Goal: Information Seeking & Learning: Check status

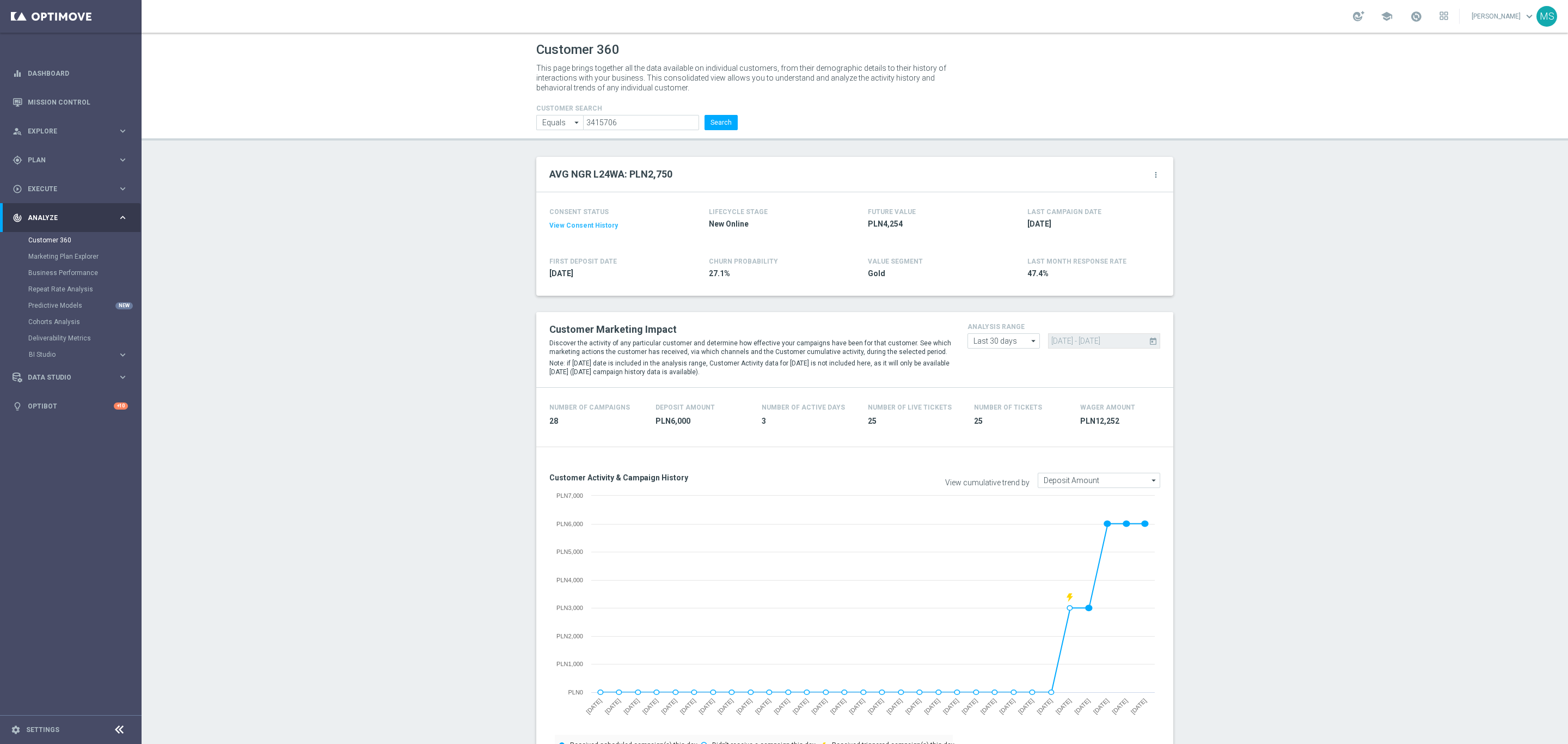
click at [694, 124] on li "3415706" at bounding box center [643, 123] width 119 height 16
click at [706, 123] on button "Search" at bounding box center [721, 123] width 33 height 16
click at [672, 121] on input "3415706" at bounding box center [641, 123] width 116 height 16
paste input "AML_DP_WD_RATIO_6TIMES_400"
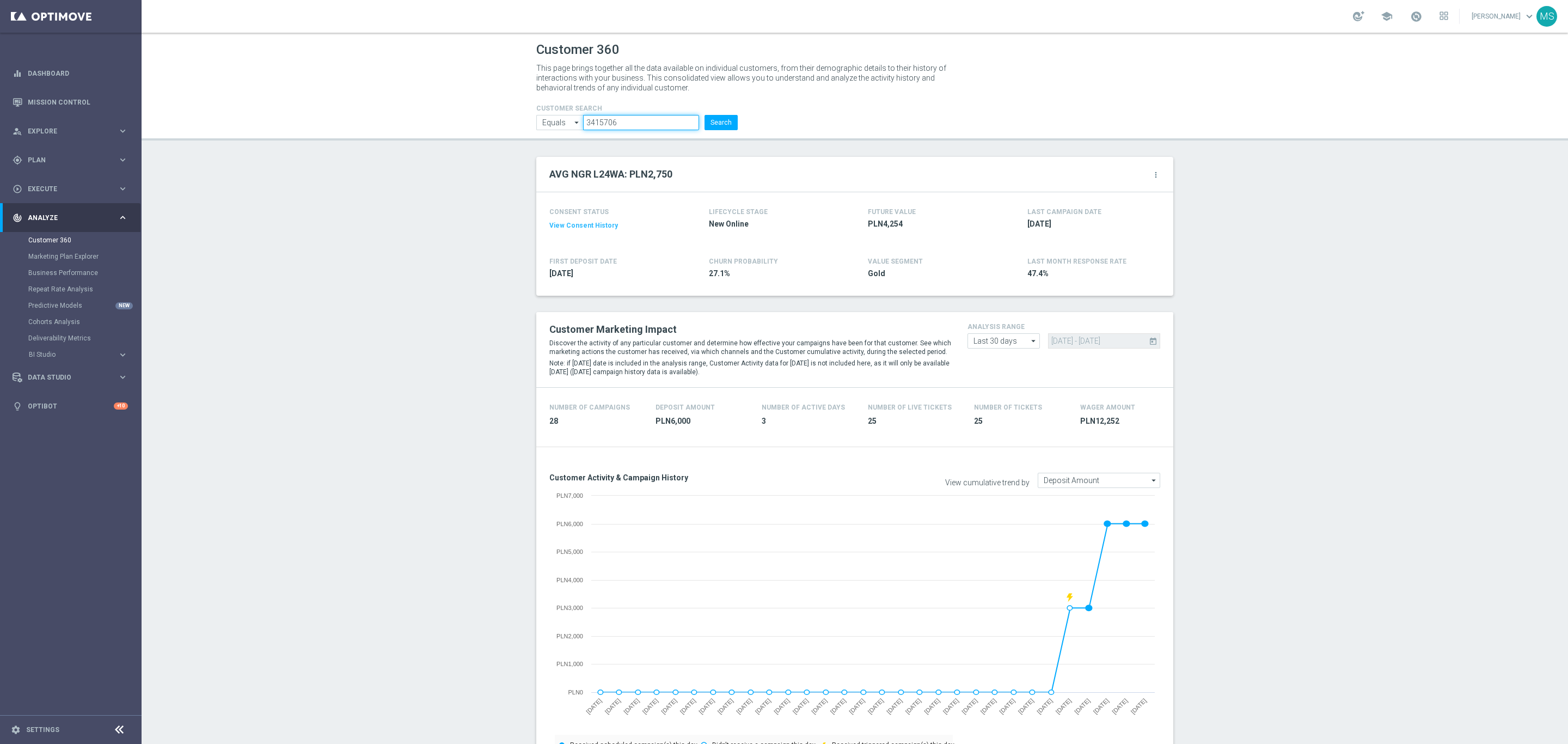
click at [653, 120] on input "3415706" at bounding box center [641, 123] width 116 height 16
paste input "157125"
type input "3157125"
click at [717, 121] on button "Search" at bounding box center [721, 123] width 33 height 16
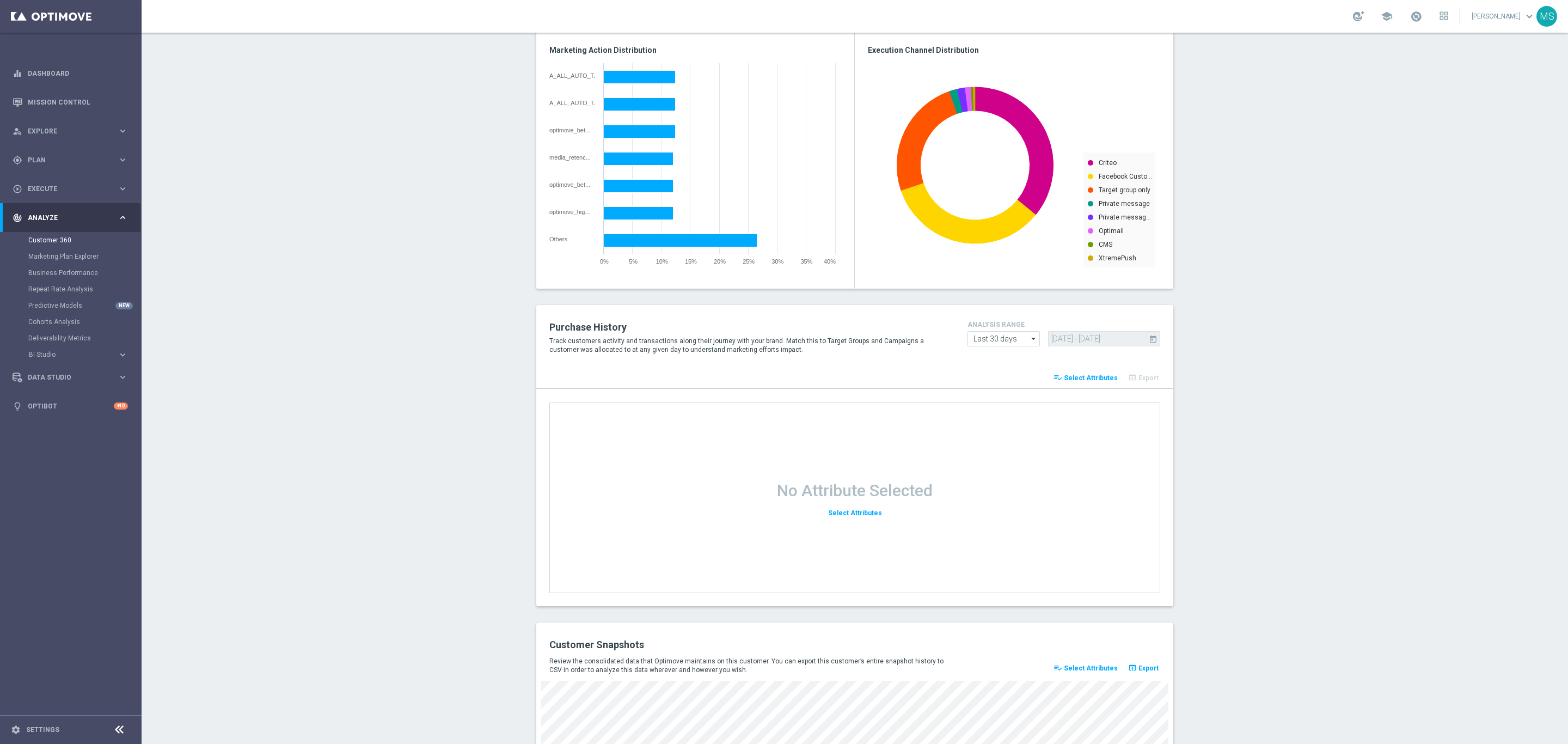
scroll to position [1146, 0]
